Goal: Navigation & Orientation: Find specific page/section

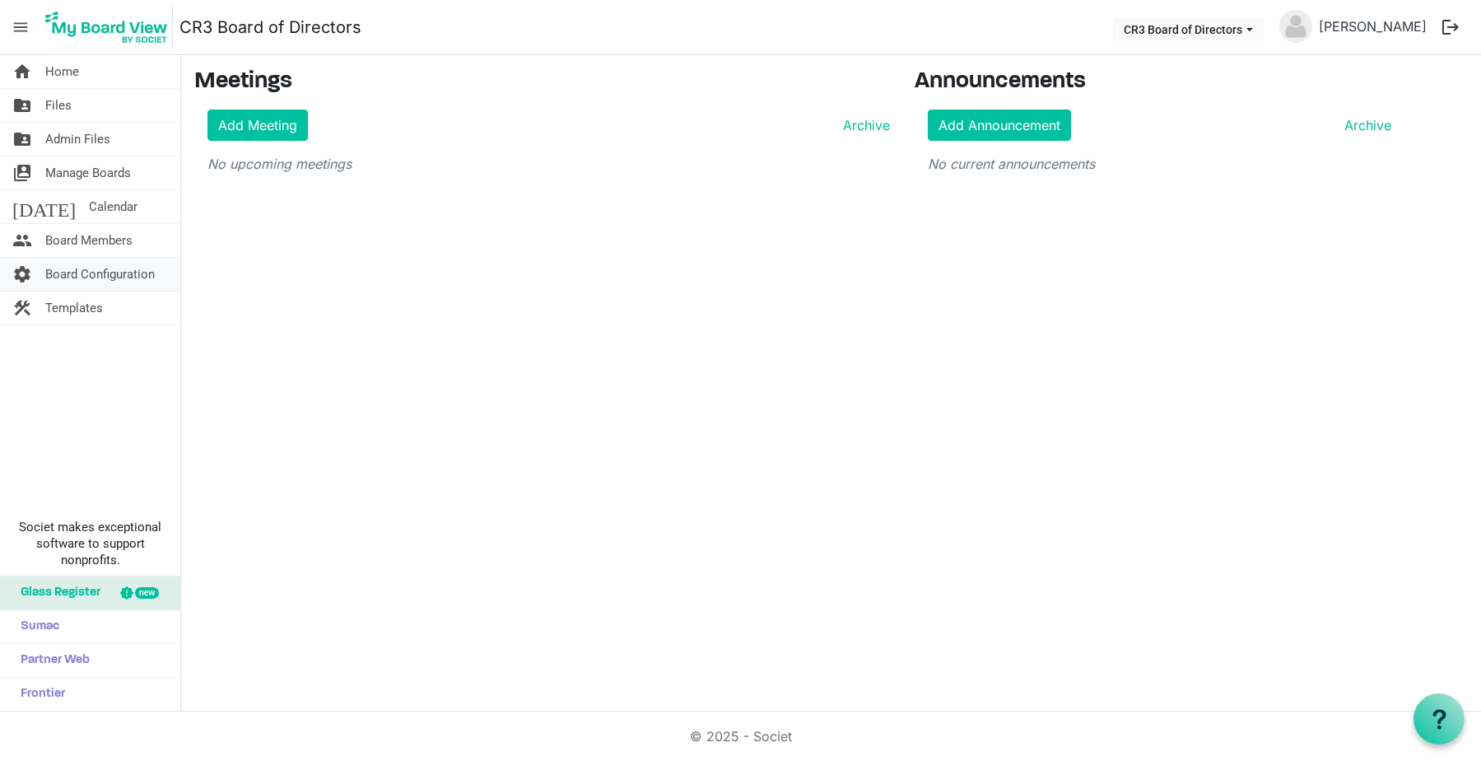
click at [142, 279] on span "Board Configuration" at bounding box center [99, 274] width 109 height 33
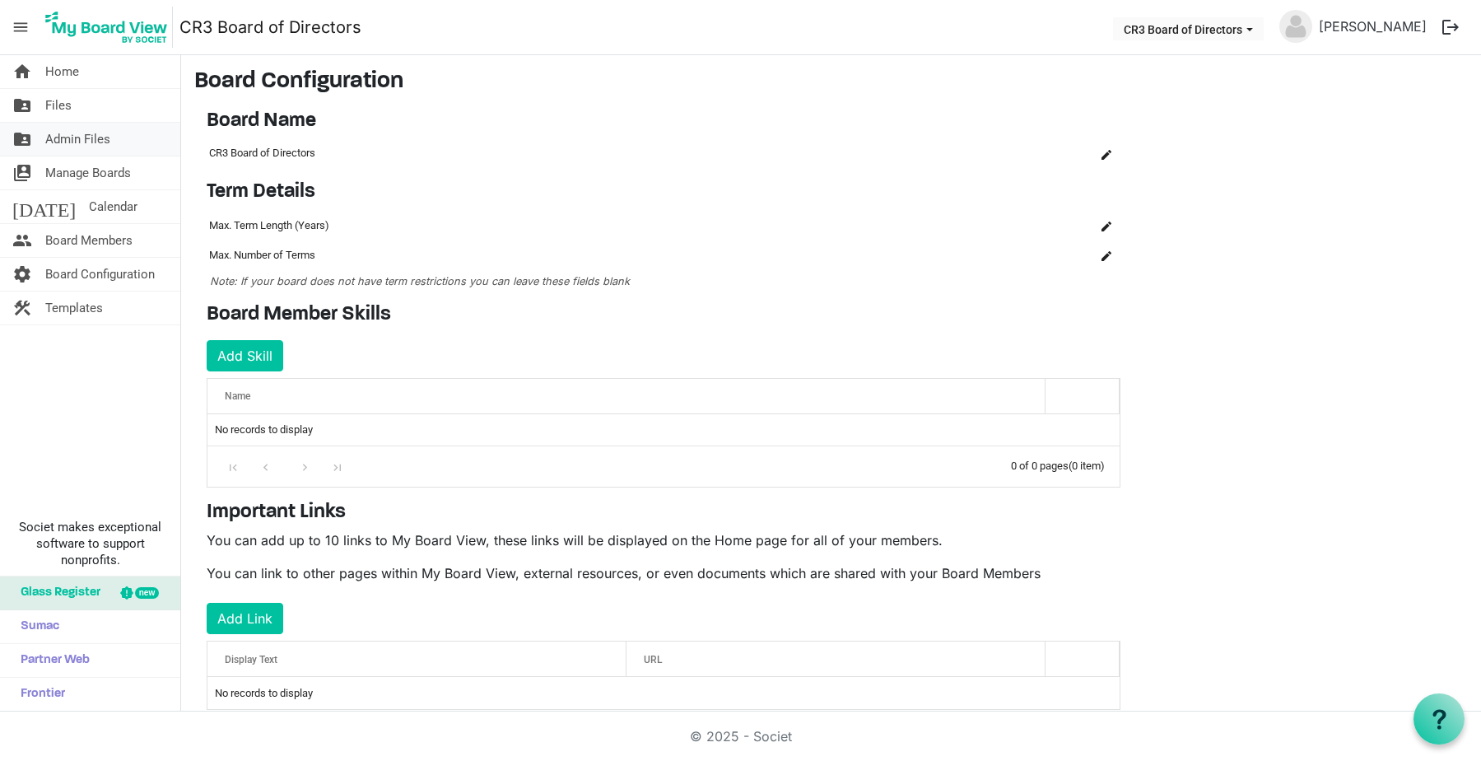
click at [73, 145] on span "Admin Files" at bounding box center [77, 139] width 65 height 33
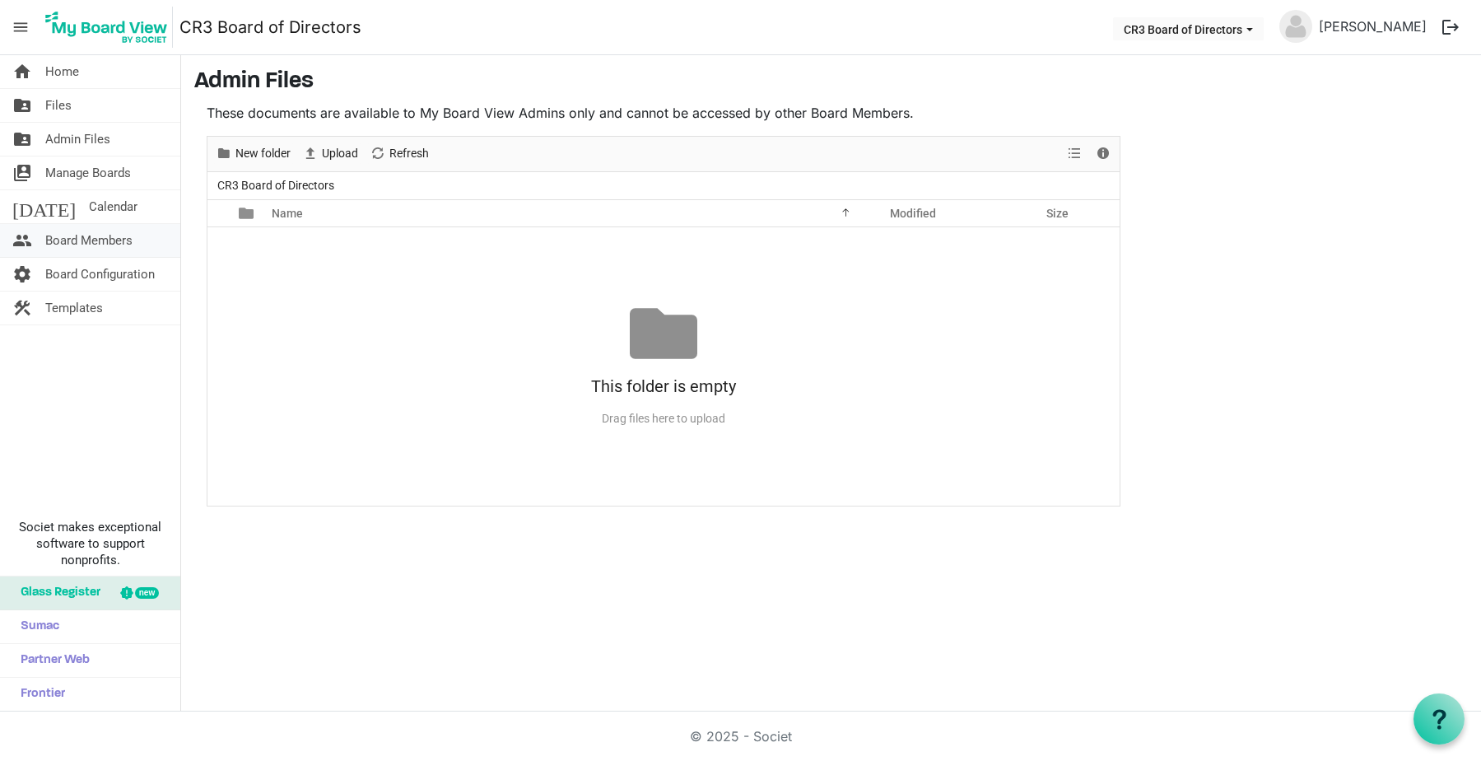
click at [111, 244] on span "Board Members" at bounding box center [88, 240] width 87 height 33
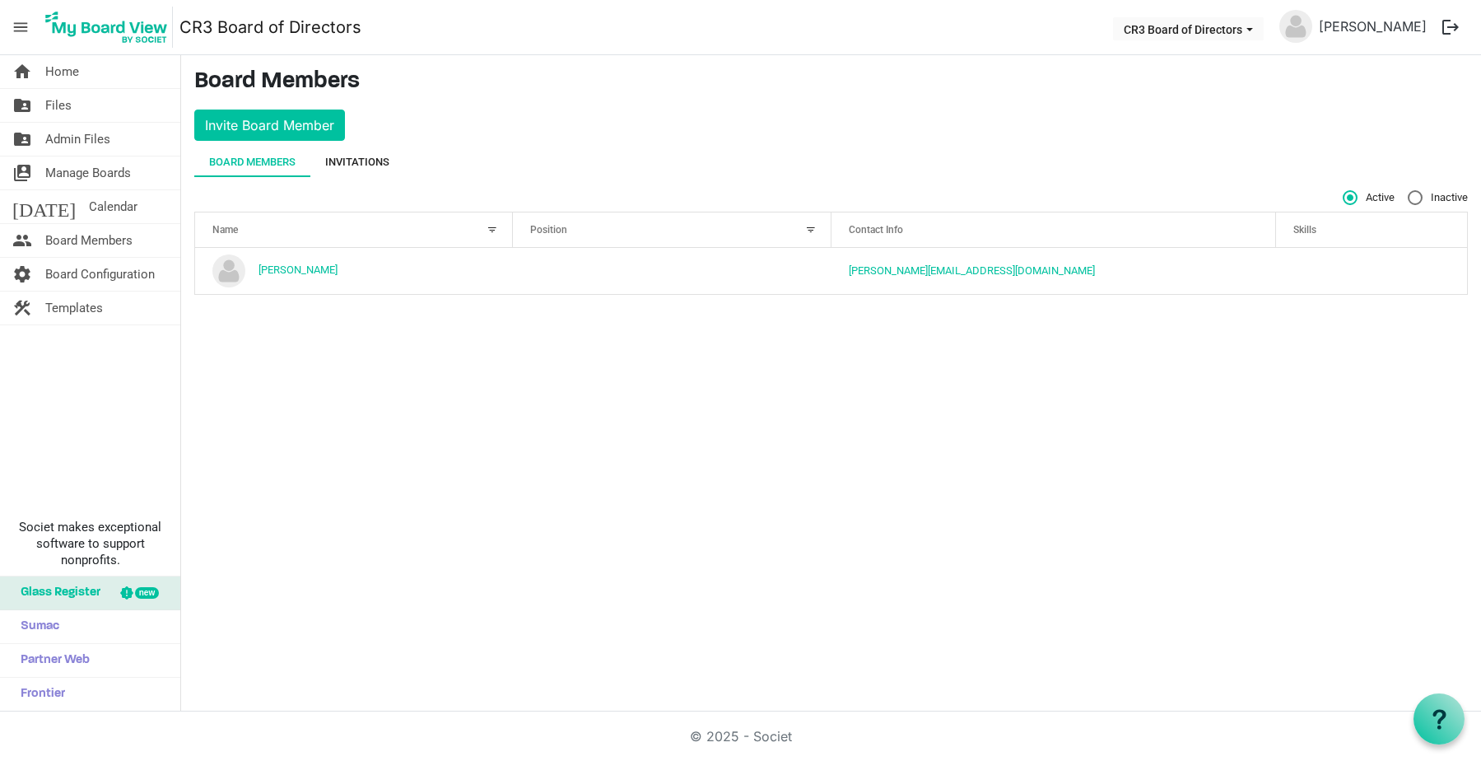
click at [373, 161] on div "Invitations" at bounding box center [357, 162] width 64 height 16
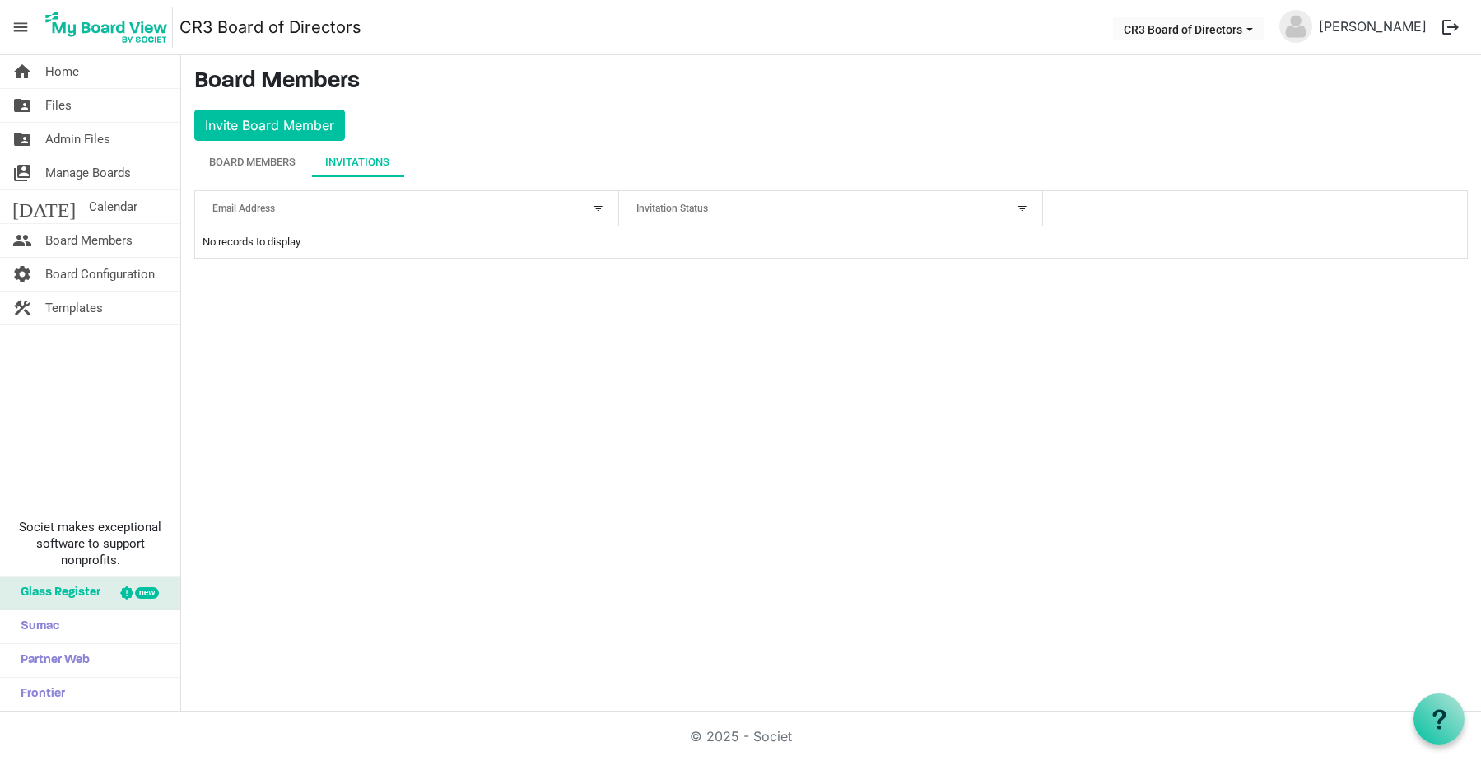
click at [357, 203] on div "Email Address" at bounding box center [398, 208] width 383 height 24
click at [579, 203] on div at bounding box center [578, 205] width 8 height 8
click at [247, 163] on div "Board Members" at bounding box center [252, 162] width 86 height 16
